Goal: Information Seeking & Learning: Check status

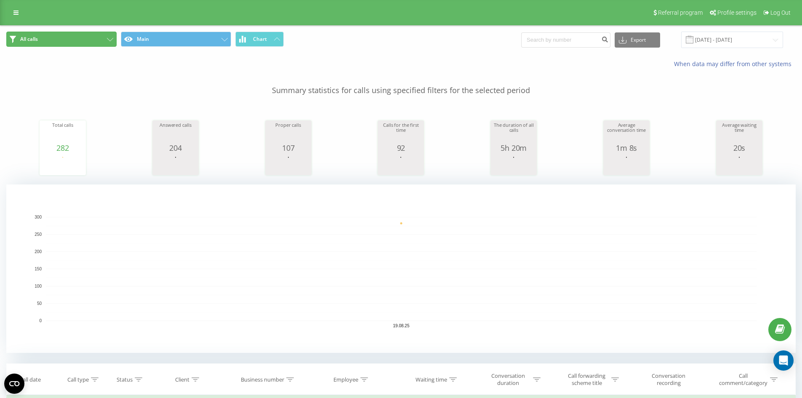
click at [93, 39] on button "All calls" at bounding box center [61, 39] width 110 height 15
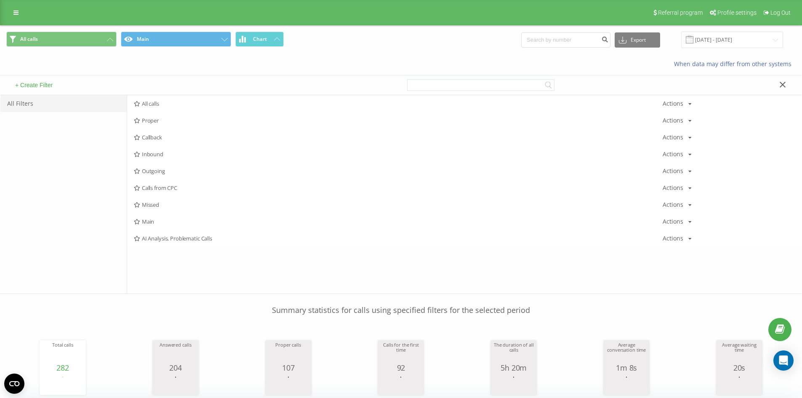
click at [205, 66] on div "When data may differ from other systems" at bounding box center [400, 64] width 801 height 20
click at [168, 151] on span "Inbound" at bounding box center [398, 154] width 529 height 6
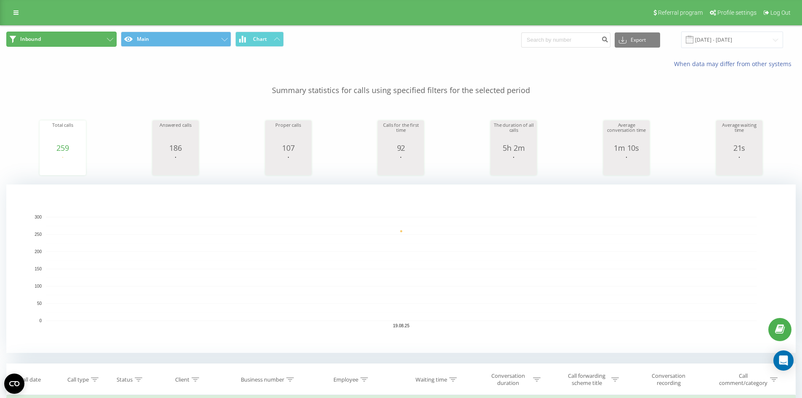
click at [75, 45] on button "Inbound" at bounding box center [61, 39] width 110 height 15
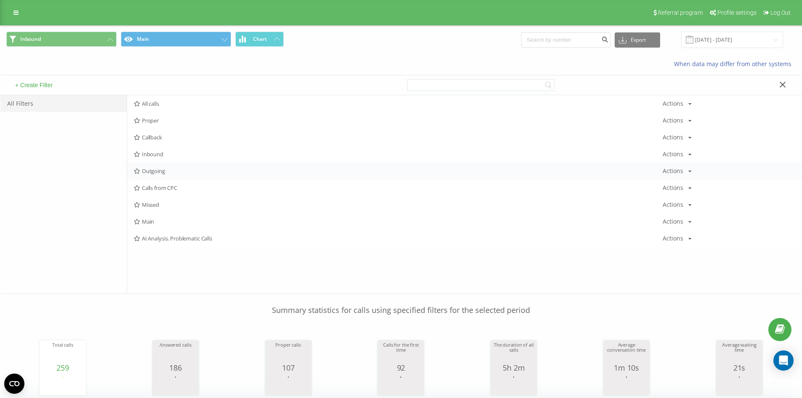
click at [160, 168] on span "Outgoing" at bounding box center [398, 171] width 529 height 6
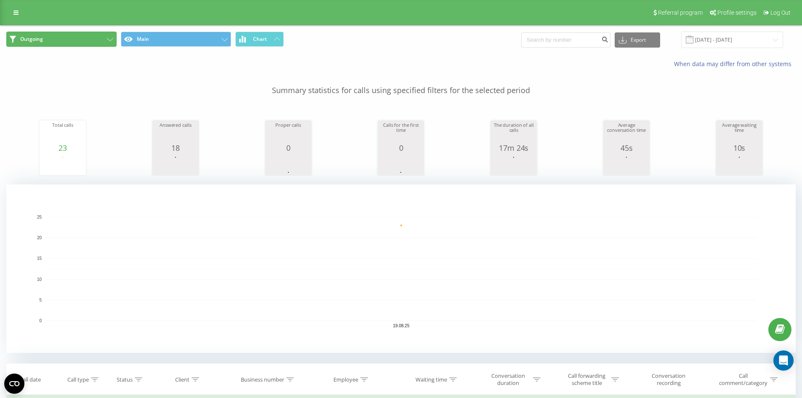
click at [56, 42] on button "Outgoing" at bounding box center [61, 39] width 110 height 15
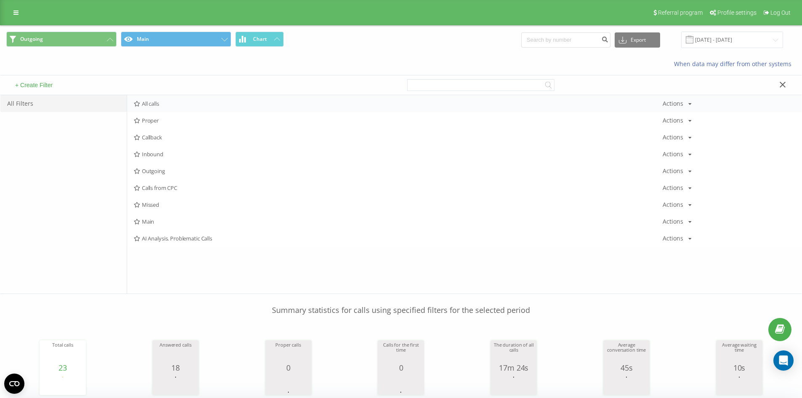
click at [165, 105] on span "All calls" at bounding box center [398, 104] width 529 height 6
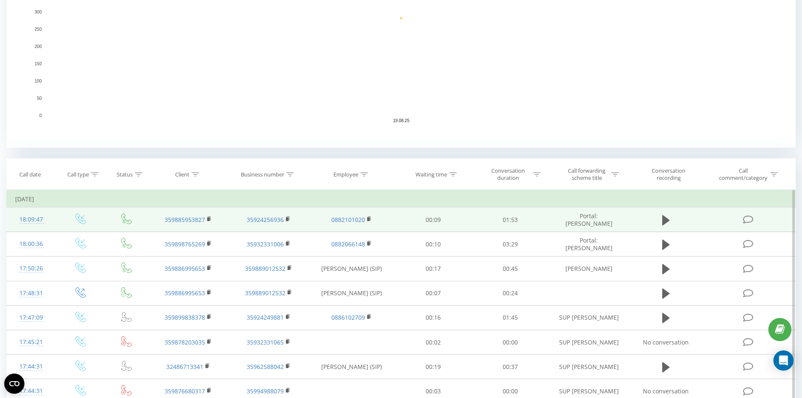
scroll to position [211, 0]
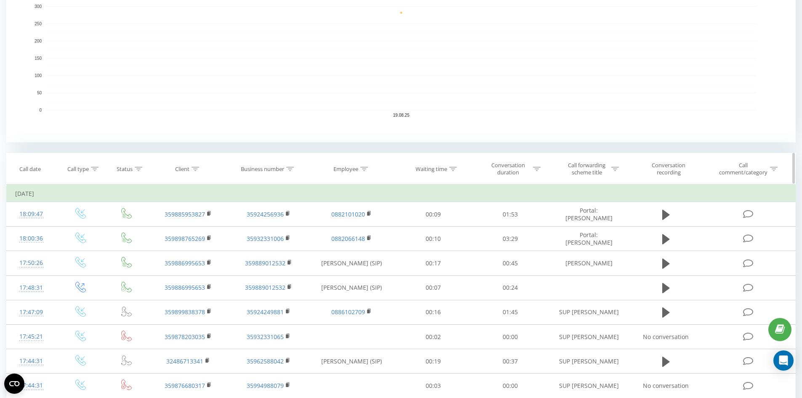
click at [365, 169] on icon at bounding box center [364, 169] width 8 height 4
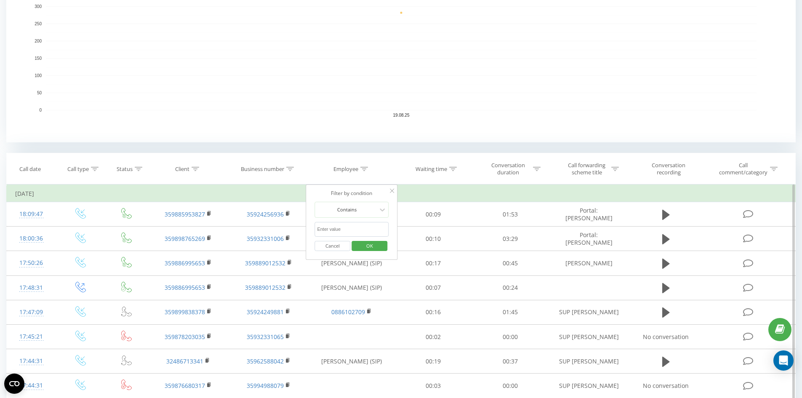
click at [346, 233] on input "text" at bounding box center [352, 229] width 74 height 15
type input "08"
click button "OK" at bounding box center [370, 246] width 36 height 11
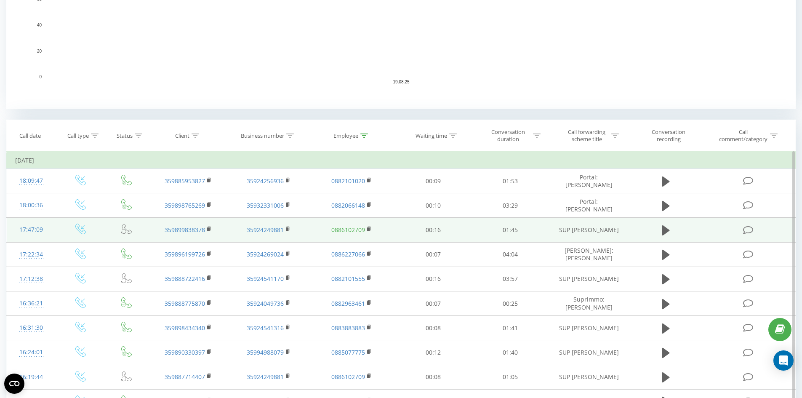
scroll to position [253, 0]
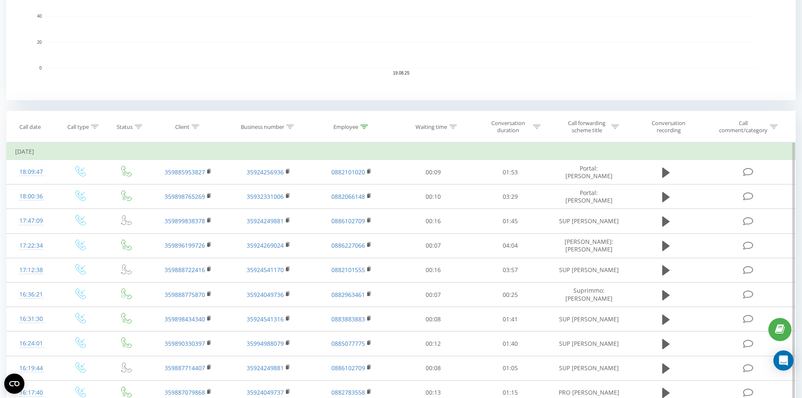
drag, startPoint x: 364, startPoint y: 127, endPoint x: 351, endPoint y: 168, distance: 43.6
click at [364, 127] on icon at bounding box center [364, 127] width 8 height 4
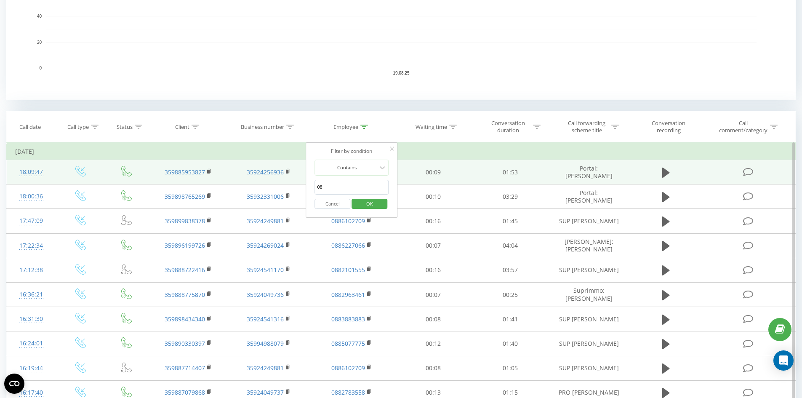
drag, startPoint x: 344, startPoint y: 182, endPoint x: 252, endPoint y: 178, distance: 92.3
click button "OK" at bounding box center [370, 204] width 36 height 11
